Goal: Information Seeking & Learning: Learn about a topic

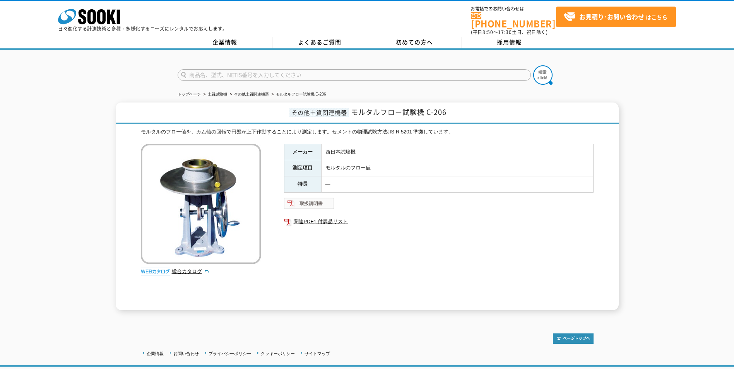
click at [321, 200] on img at bounding box center [309, 203] width 51 height 12
click at [185, 269] on link "総合カタログ" at bounding box center [191, 272] width 38 height 6
click at [244, 69] on input "text" at bounding box center [354, 75] width 353 height 12
type input "商品名、型式、NETIS番号を入力してください"
type input "単位容積容器"
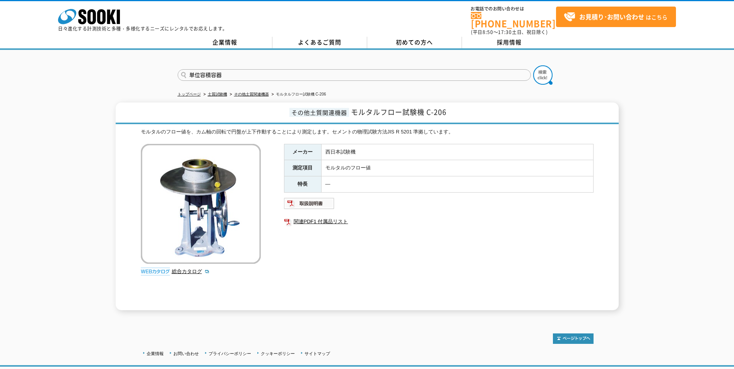
click at [534, 65] on button at bounding box center [543, 74] width 19 height 19
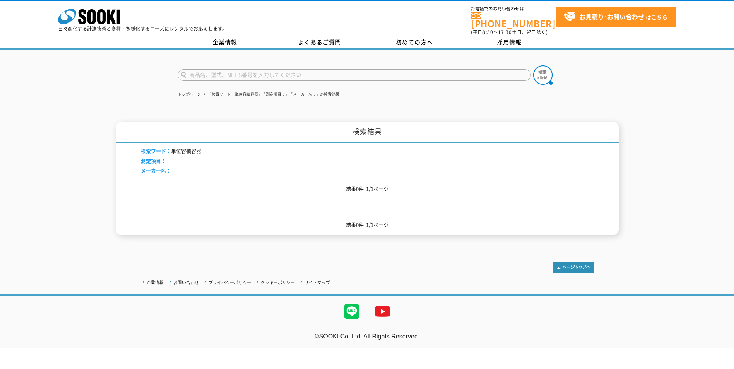
click at [285, 72] on input "text" at bounding box center [354, 75] width 353 height 12
type input "モルタル"
click at [534, 65] on button at bounding box center [543, 74] width 19 height 19
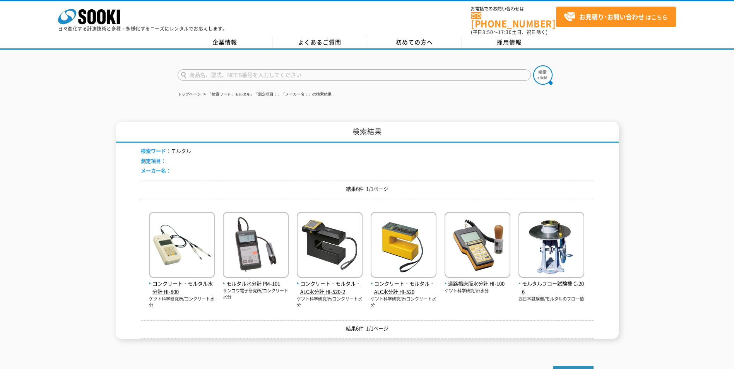
click at [227, 69] on input "text" at bounding box center [354, 75] width 353 height 12
type input "商品名、型式、NETIS番号を入力してください"
click at [335, 73] on input "text" at bounding box center [354, 75] width 353 height 12
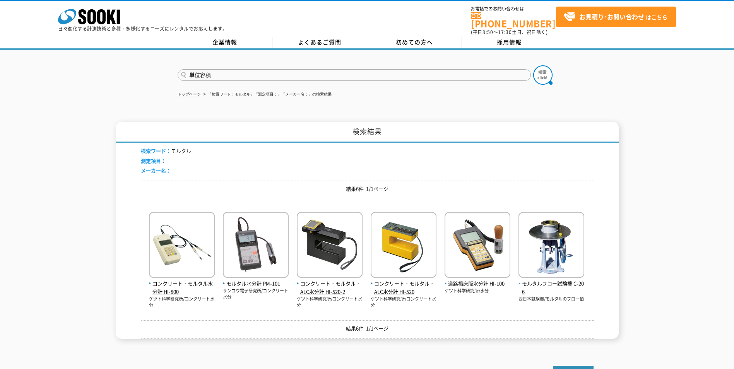
type input "単位容積"
click at [534, 65] on button at bounding box center [543, 74] width 19 height 19
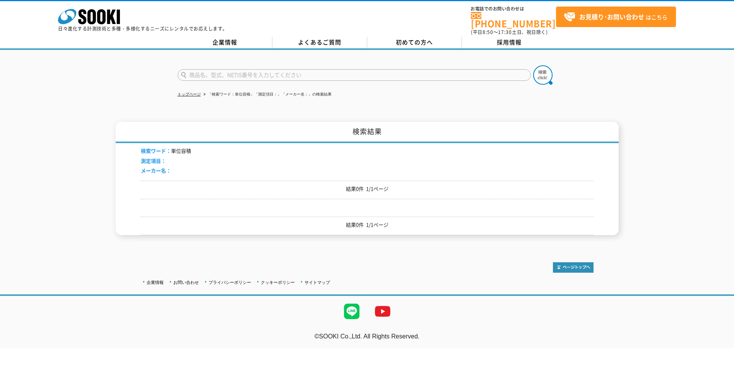
click at [335, 75] on input "text" at bounding box center [354, 75] width 353 height 12
type input "容器"
click at [534, 65] on button at bounding box center [543, 74] width 19 height 19
click at [88, 13] on icon at bounding box center [92, 16] width 9 height 15
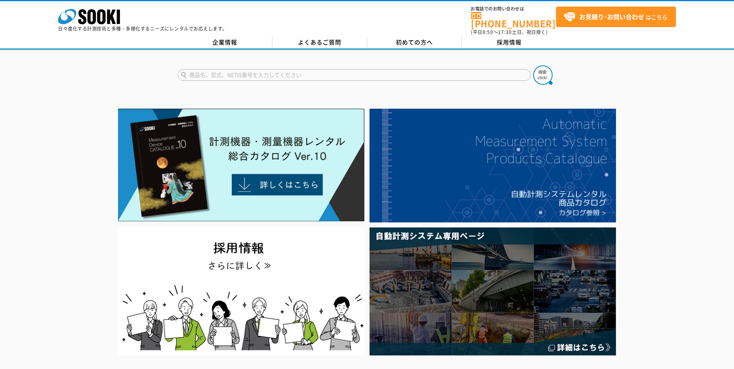
click at [331, 71] on input "text" at bounding box center [354, 75] width 353 height 12
type input "空気量"
click at [534, 65] on button at bounding box center [543, 74] width 19 height 19
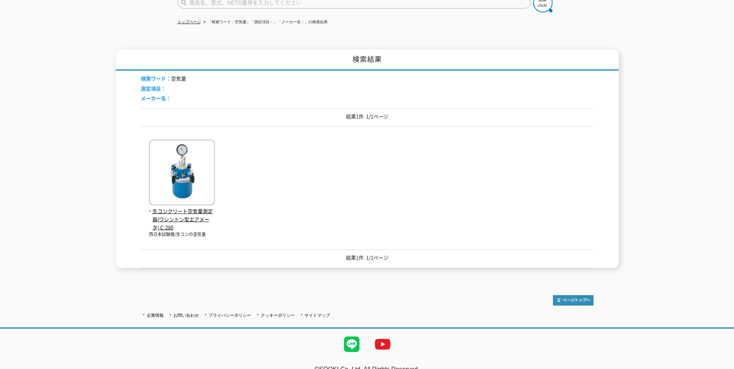
scroll to position [77, 0]
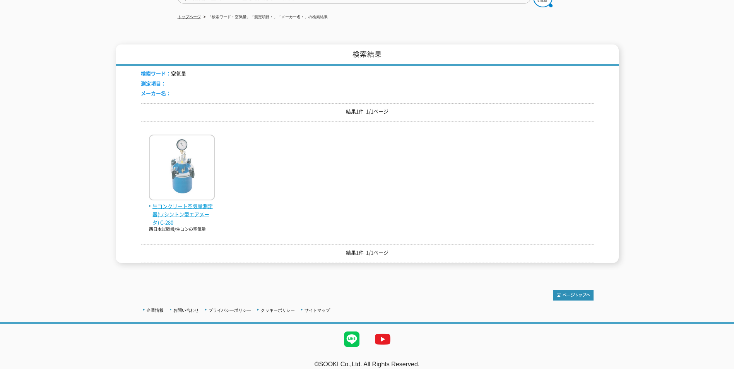
click at [205, 170] on img at bounding box center [182, 169] width 66 height 68
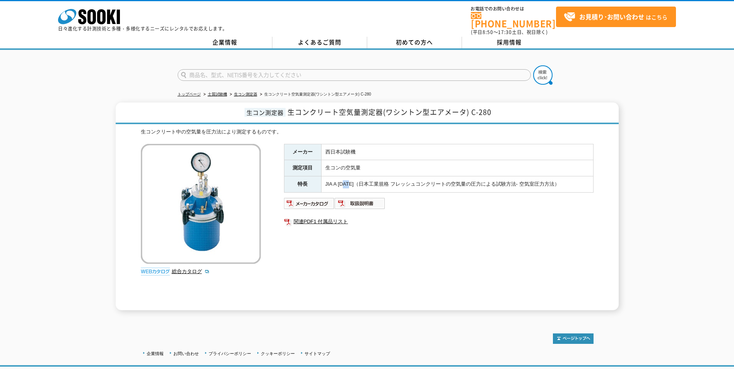
drag, startPoint x: 346, startPoint y: 177, endPoint x: 353, endPoint y: 177, distance: 7.4
click at [353, 177] on td "JIA A [DATE]（日本工業規格 フレッシュコンクリートの空気量の圧力による試験方法- 空気室圧力方法）" at bounding box center [457, 185] width 272 height 16
click at [413, 235] on div "メーカー 西日本試験機 測定項目 生コンの空気量 特長 JIA A [DATE]（日本工業規格 フレッシュコンクリートの空気量の圧力による試験方法- 空気室圧…" at bounding box center [439, 227] width 310 height 166
click at [321, 203] on img at bounding box center [309, 203] width 51 height 12
click at [368, 201] on img at bounding box center [360, 203] width 51 height 12
